Goal: Information Seeking & Learning: Find specific fact

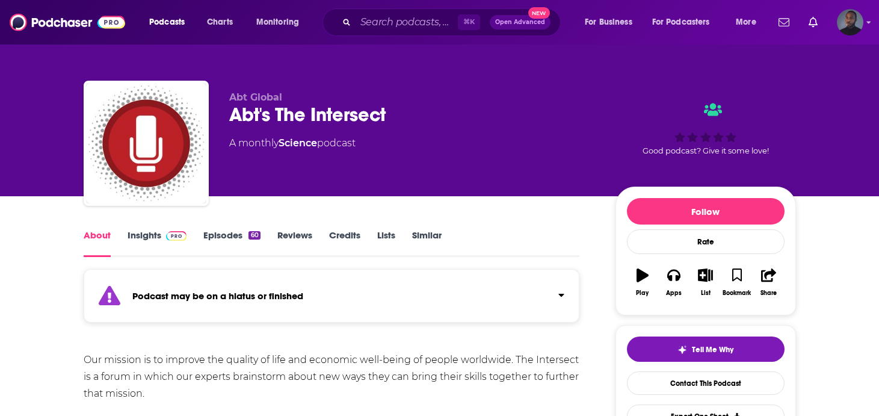
click at [144, 229] on link "Insights" at bounding box center [158, 243] width 60 height 28
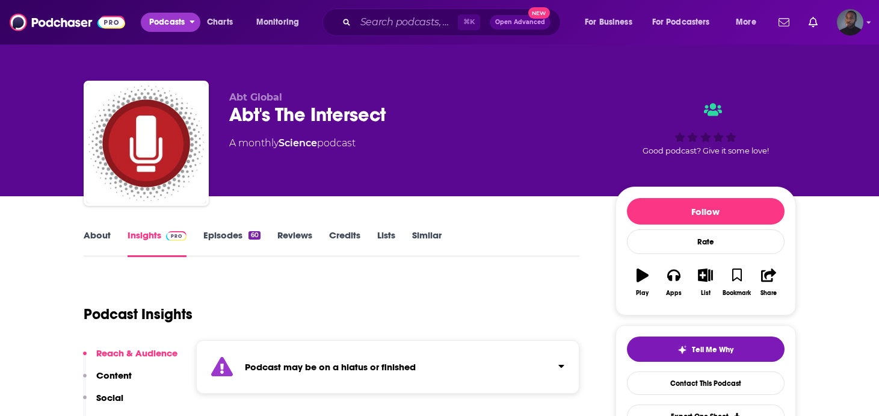
click at [145, 23] on button "Podcasts" at bounding box center [171, 22] width 60 height 19
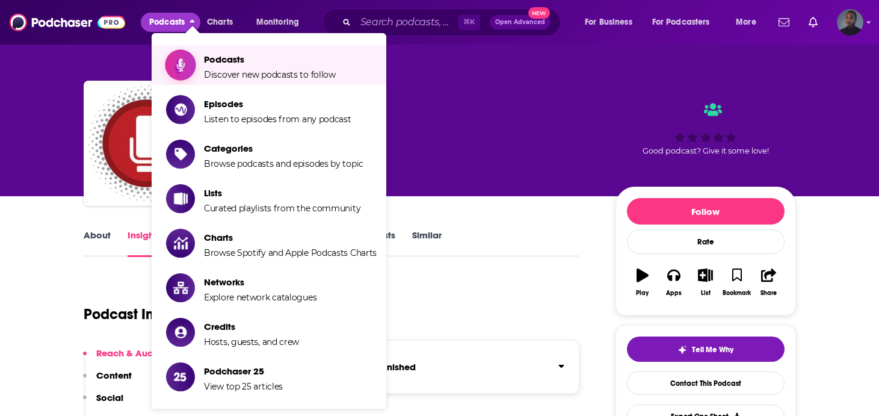
click at [192, 51] on span "Show item sub-menu" at bounding box center [180, 65] width 93 height 93
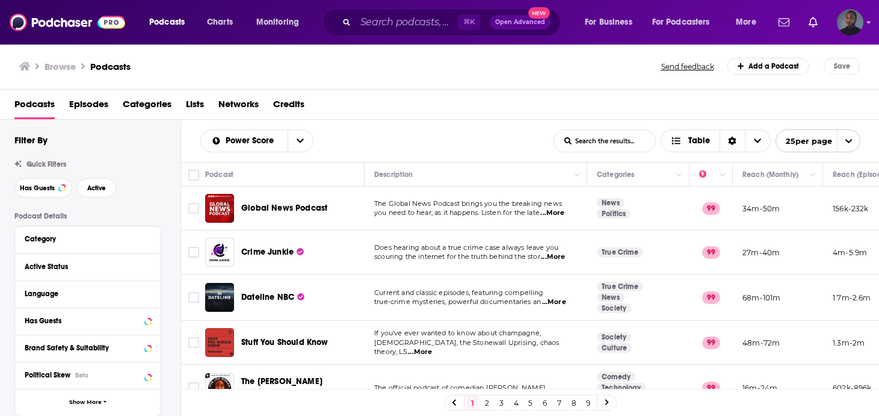
click at [301, 213] on div "Podcasts Charts Monitoring ⌘ K Open Advanced New For Business For Podcasters Mo…" at bounding box center [439, 208] width 879 height 416
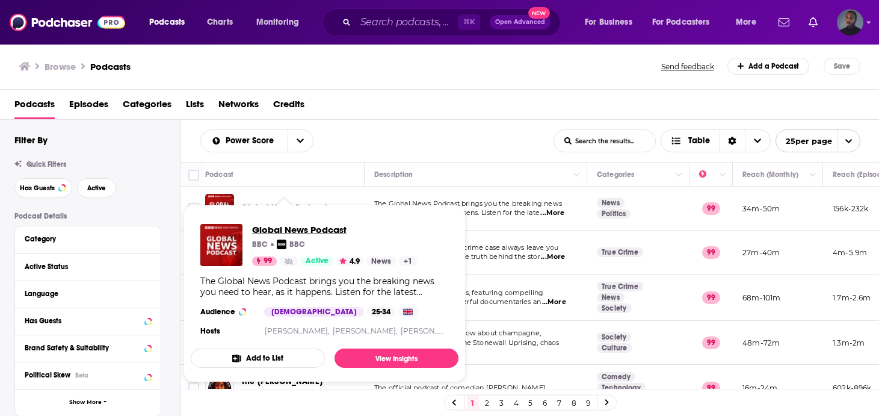
click at [303, 233] on span "Global News Podcast" at bounding box center [334, 229] width 165 height 11
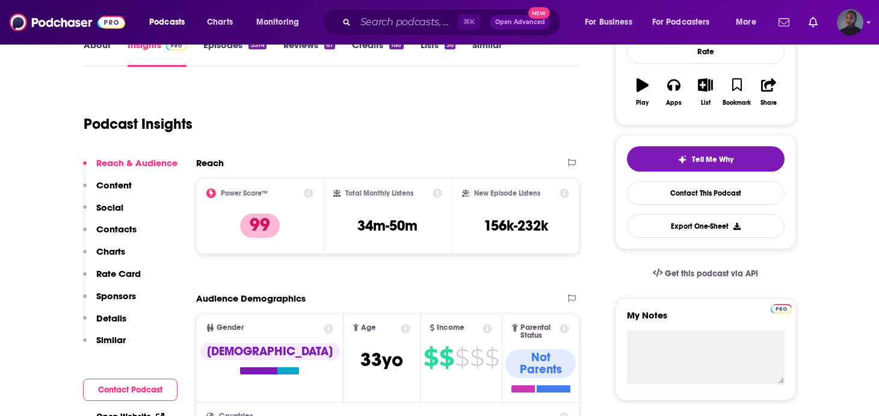
scroll to position [191, 0]
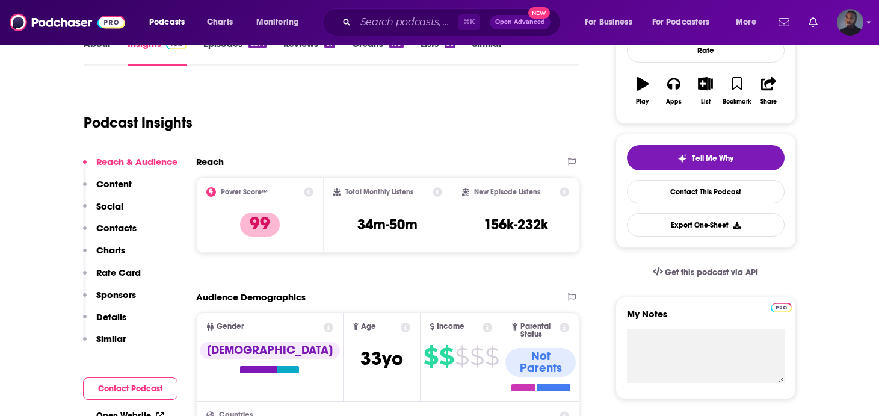
click at [404, 8] on div "⌘ K Open Advanced New" at bounding box center [442, 22] width 238 height 28
click at [404, 16] on input "Search podcasts, credits, & more..." at bounding box center [407, 22] width 102 height 19
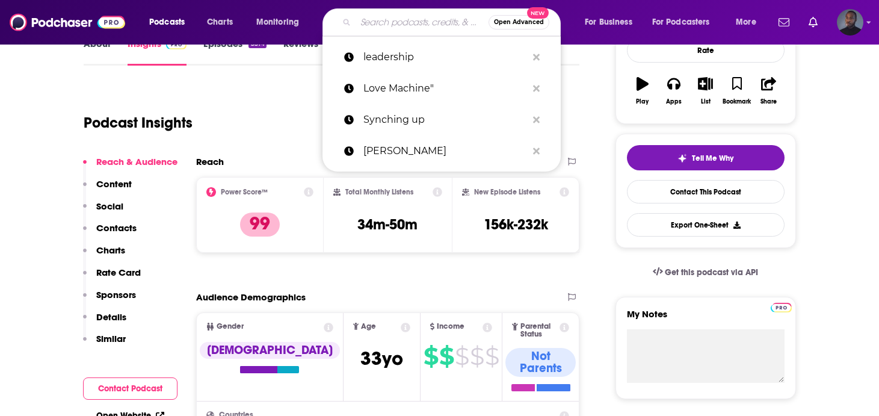
paste input "The challenge of protecting teens online with Meta’s global head of safety"
type input "The challenge of protecting teens online with Meta’s global head of safety"
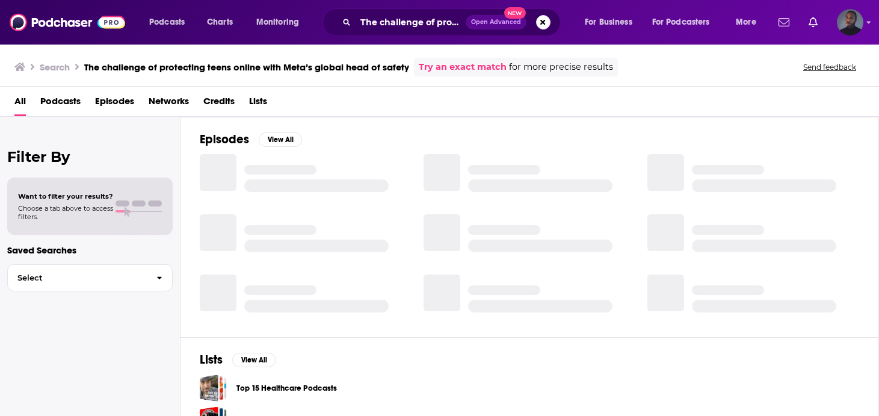
click at [122, 101] on span "Episodes" at bounding box center [114, 103] width 39 height 25
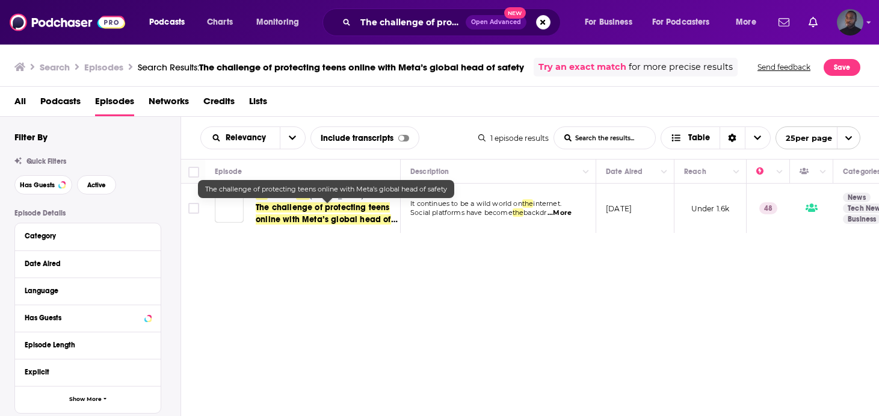
click at [321, 211] on span "The challenge of protecting teens online with Meta’s global head of safety" at bounding box center [323, 219] width 135 height 34
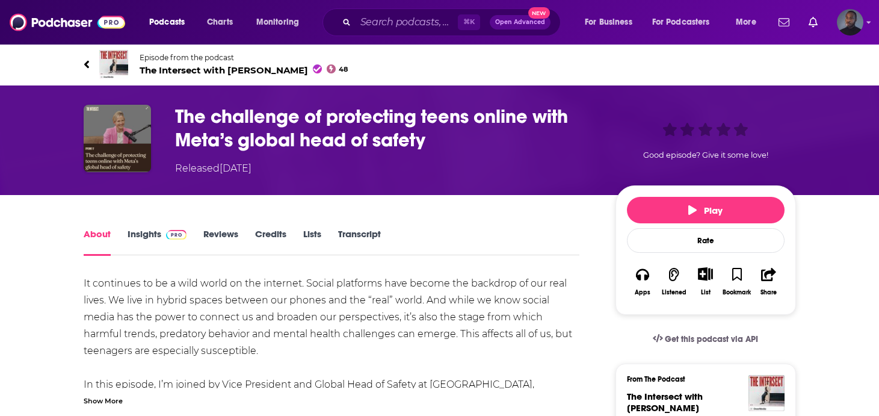
click at [161, 233] on span at bounding box center [174, 233] width 26 height 11
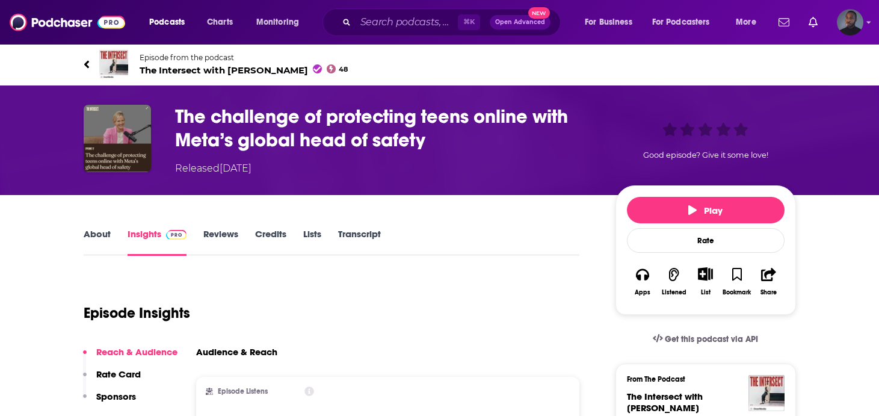
click at [106, 238] on link "About" at bounding box center [97, 242] width 27 height 28
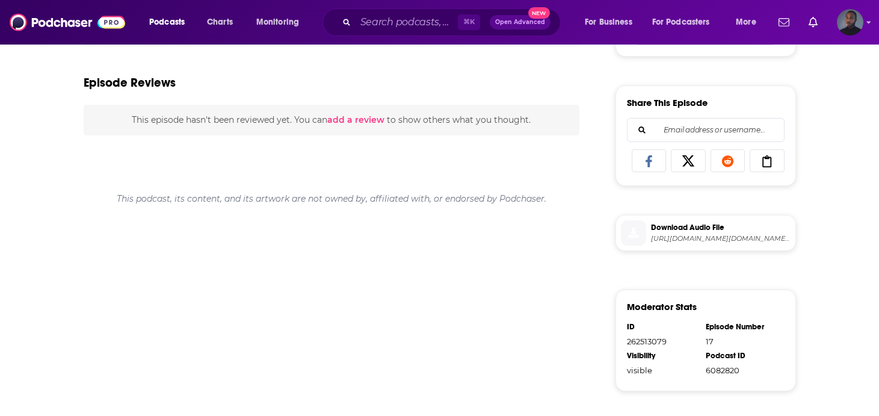
scroll to position [483, 0]
